Goal: Find contact information: Find contact information

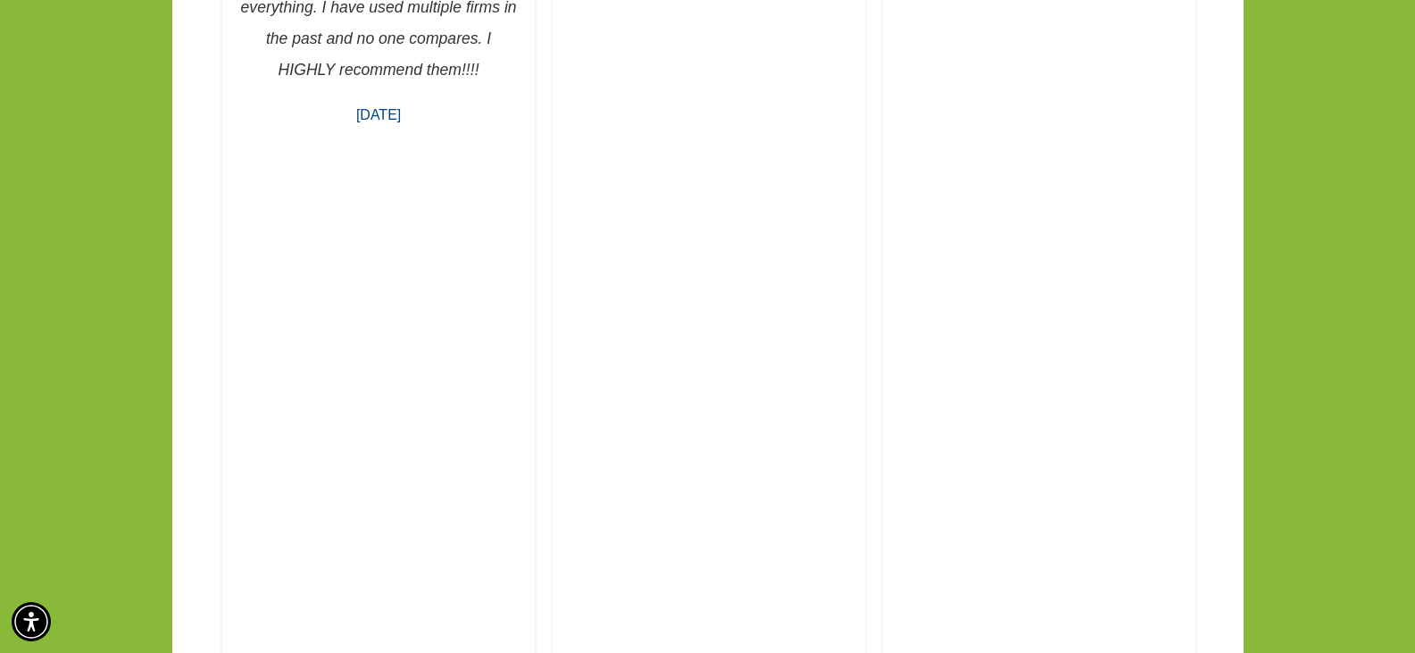
scroll to position [4954, 0]
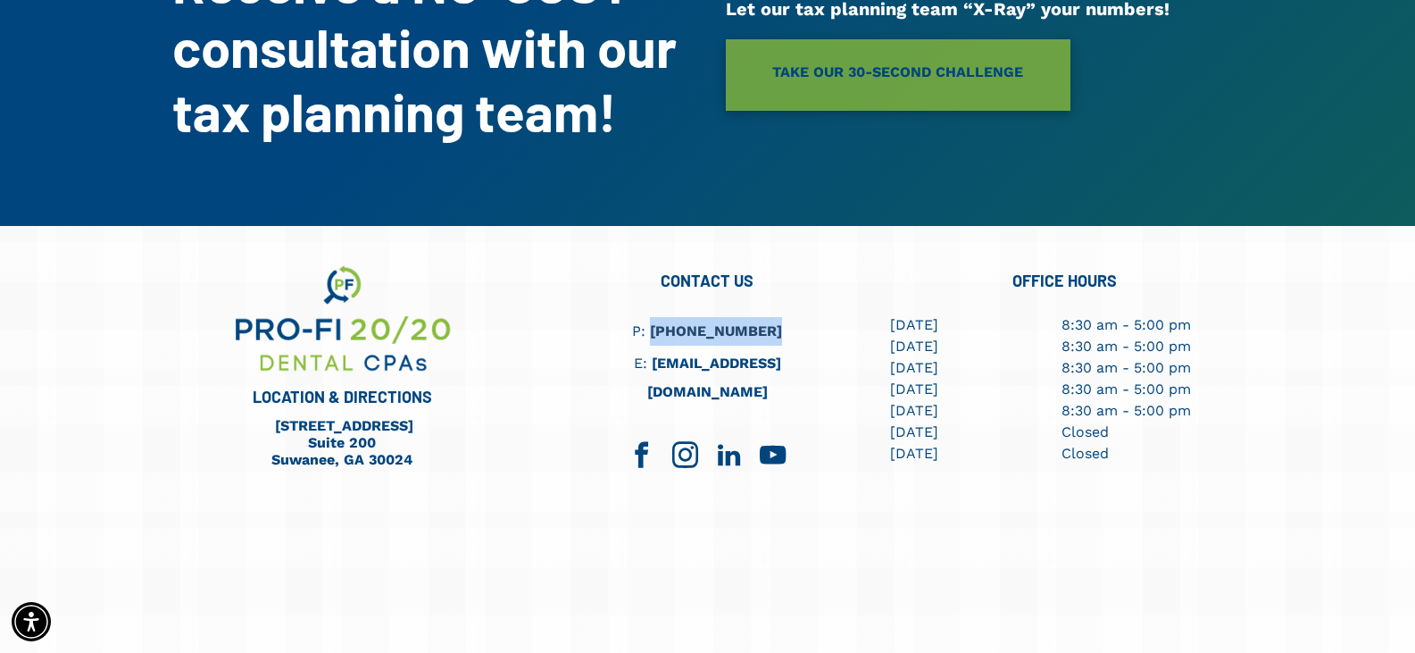
drag, startPoint x: 777, startPoint y: 241, endPoint x: 664, endPoint y: 239, distance: 112.5
click at [664, 317] on h6 "P: (404) 495-4895" at bounding box center [708, 331] width 208 height 29
copy link "[PHONE_NUMBER]"
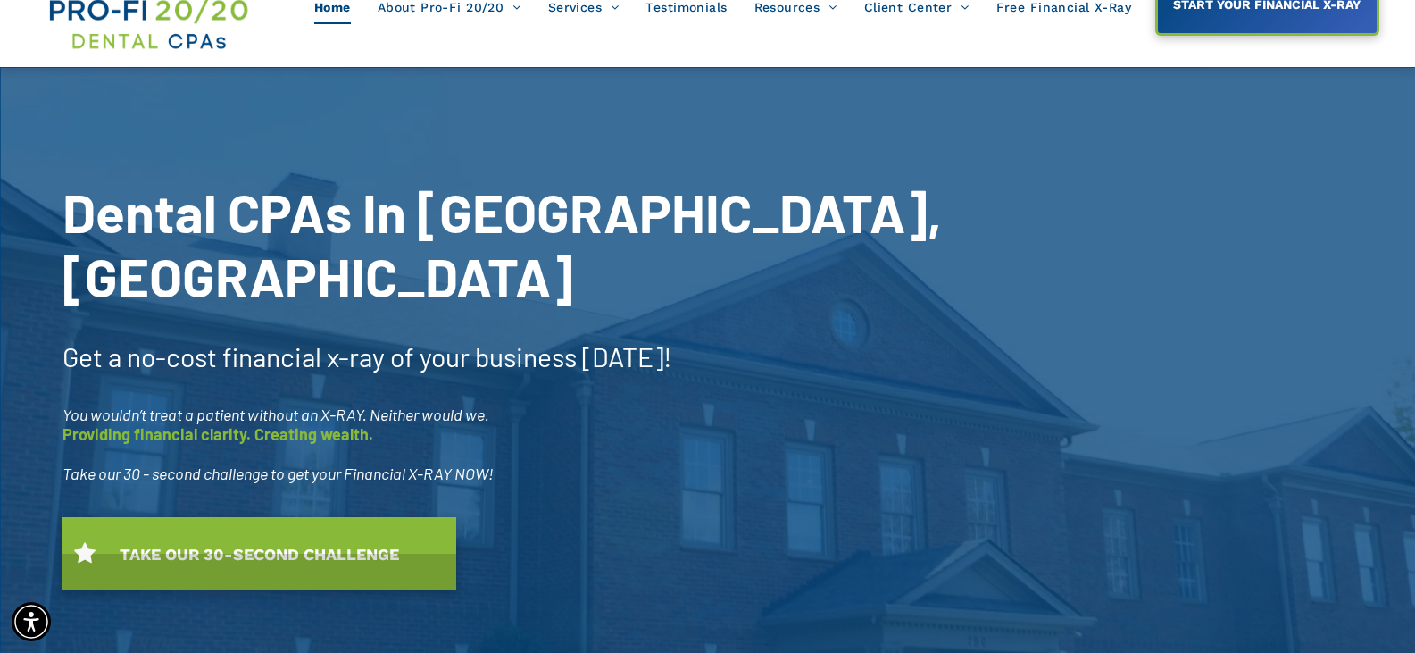
scroll to position [0, 0]
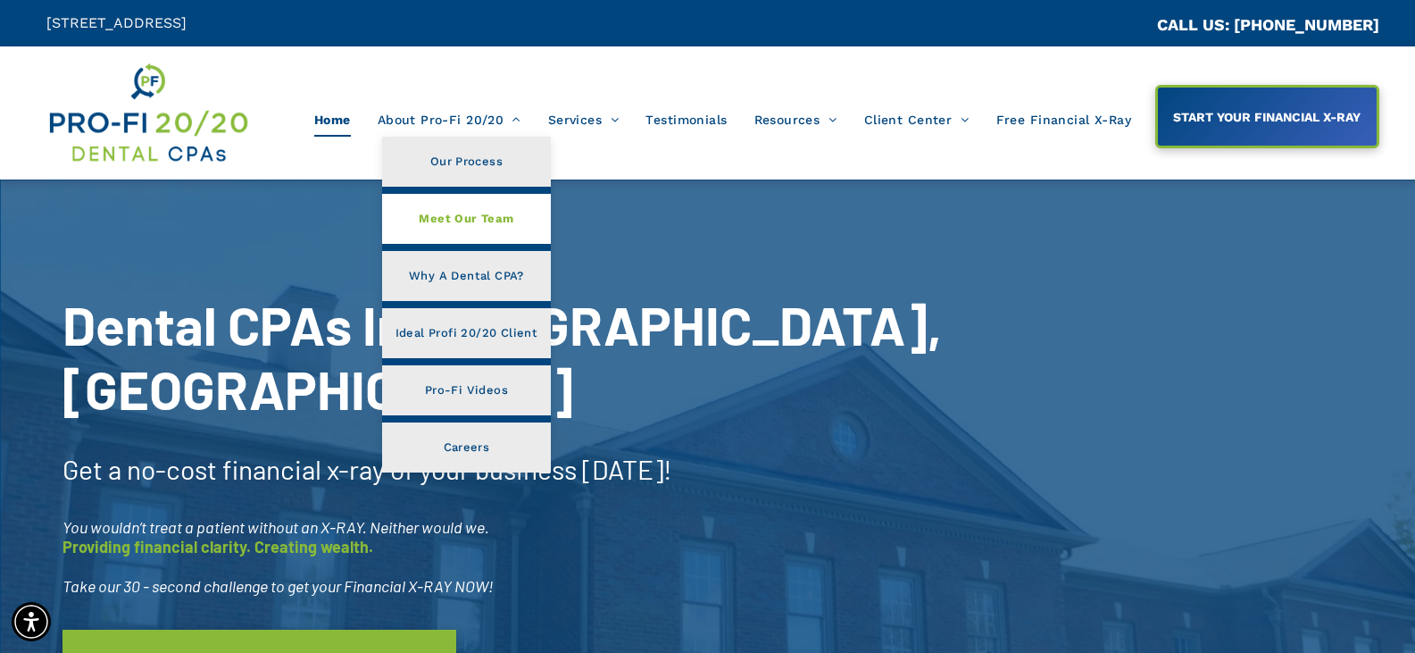
click at [454, 218] on span "Meet Our Team" at bounding box center [466, 218] width 95 height 23
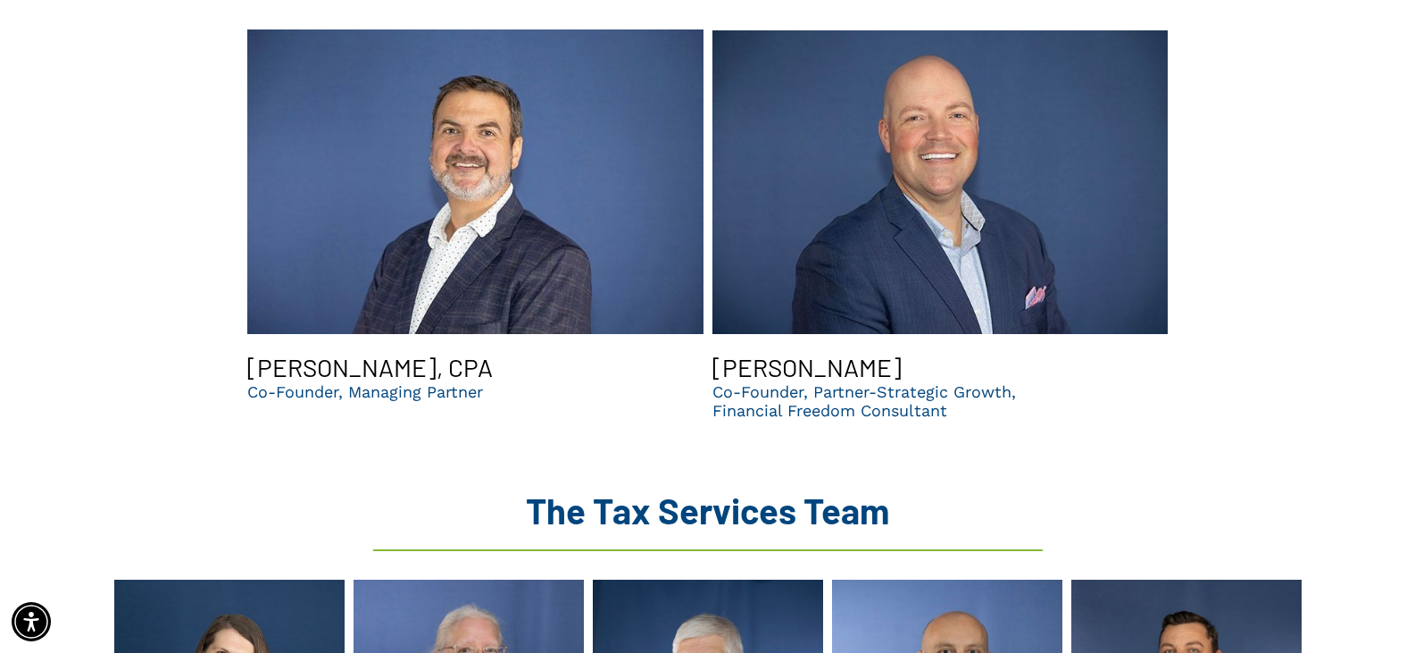
scroll to position [1964, 0]
